Goal: Transaction & Acquisition: Purchase product/service

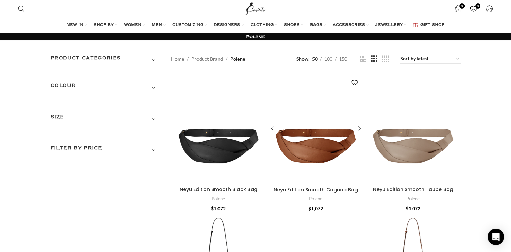
click at [292, 163] on div "Neyu Edition Smooth Cognac Bag" at bounding box center [280, 128] width 24 height 109
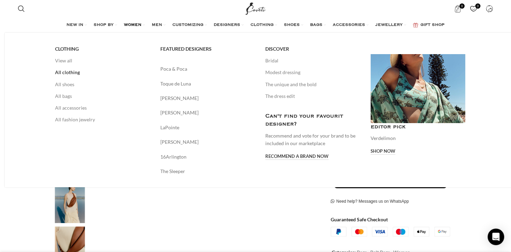
click at [55, 72] on link "All clothing" at bounding box center [102, 72] width 95 height 12
